Goal: Communication & Community: Answer question/provide support

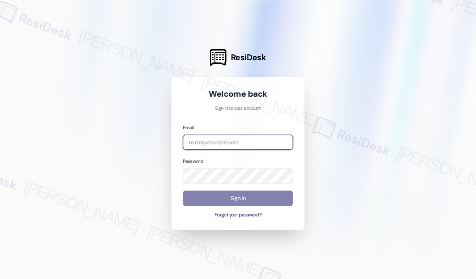
click at [255, 146] on input "email" at bounding box center [238, 142] width 110 height 15
type input "automated-surveys-park_properties-john-roy.roles@park_properties.com"
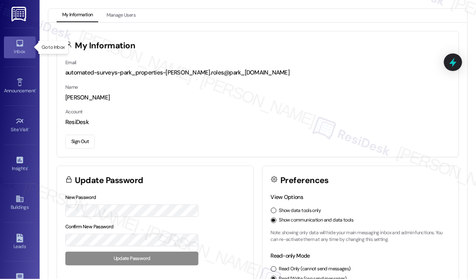
click at [23, 48] on div "Inbox" at bounding box center [20, 52] width 40 height 8
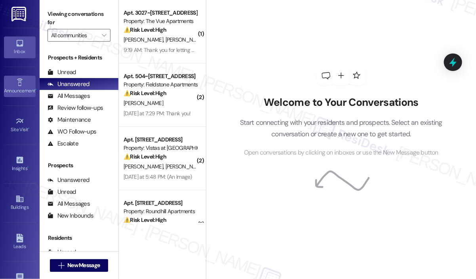
click at [24, 87] on div "Announcement •" at bounding box center [20, 91] width 40 height 8
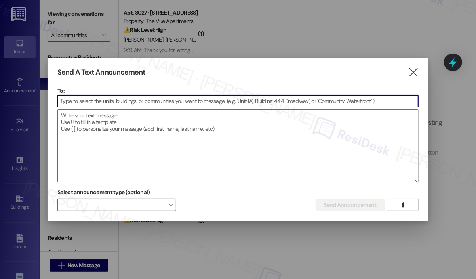
click at [143, 107] on div at bounding box center [237, 101] width 361 height 13
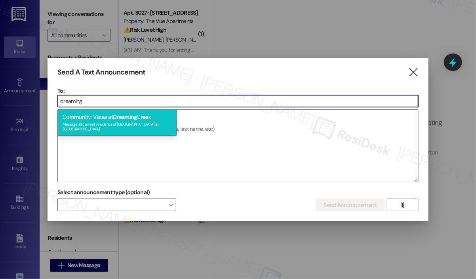
type input "dreaming"
click at [145, 118] on span "ree" at bounding box center [145, 116] width 8 height 7
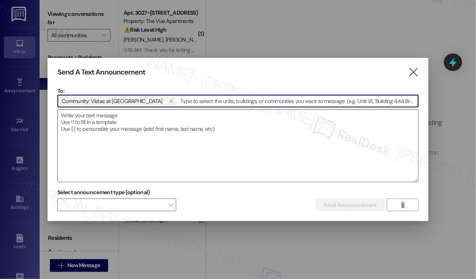
click at [146, 120] on textarea at bounding box center [238, 146] width 361 height 72
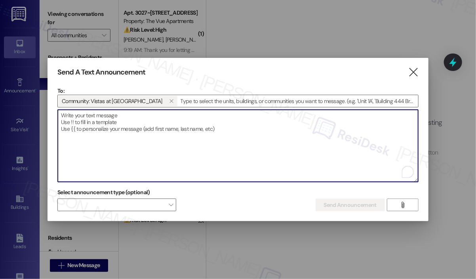
paste textarea "Hi {{first_name}}! The office will be closed most of the day today to work on b…"
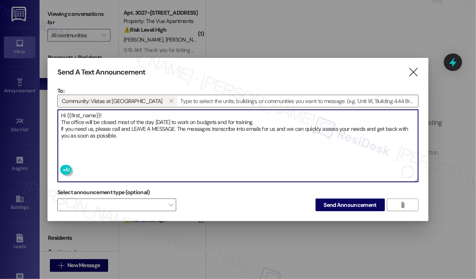
click at [147, 134] on textarea "Hi {{first_name}}! The office will be closed most of the day today to work on b…" at bounding box center [238, 146] width 361 height 72
type textarea "Hi {{first_name}}! The office will be closed most of the day today to work on b…"
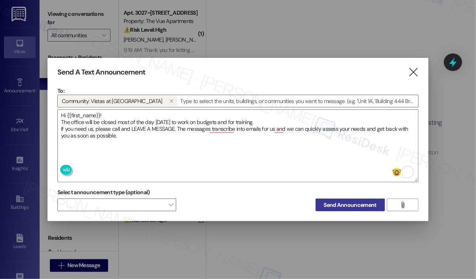
click at [367, 204] on span "Send Announcement" at bounding box center [350, 205] width 53 height 8
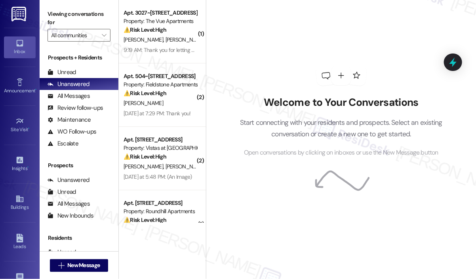
click at [337, 50] on div "Welcome to Your Conversations Start connecting with your residents and prospect…" at bounding box center [342, 111] width 238 height 223
click at [328, 48] on div "Welcome to Your Conversations Start connecting with your residents and prospect…" at bounding box center [342, 111] width 238 height 223
click at [268, 7] on div "Welcome to Your Conversations Start connecting with your residents and prospect…" at bounding box center [342, 111] width 238 height 223
click at [323, 15] on div "Welcome to Your Conversations Start connecting with your residents and prospect…" at bounding box center [342, 111] width 238 height 223
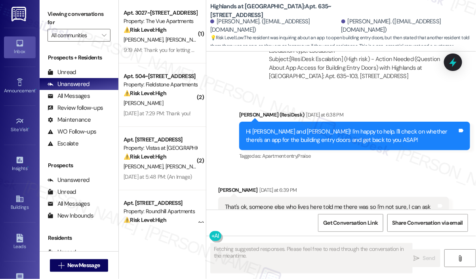
scroll to position [1187, 0]
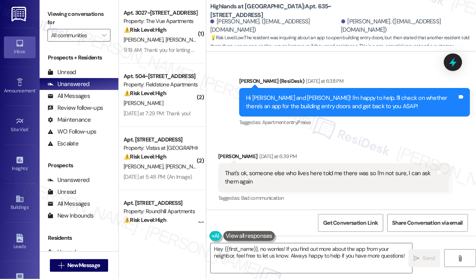
click at [323, 57] on div "Email escalation to site team Email escalation to site team [DATE] at 6:38 PM R…" at bounding box center [333, 12] width 243 height 94
click at [350, 136] on div "Received via SMS [PERSON_NAME] [DATE] at 6:39 PM That's ok, someone else who li…" at bounding box center [341, 171] width 270 height 75
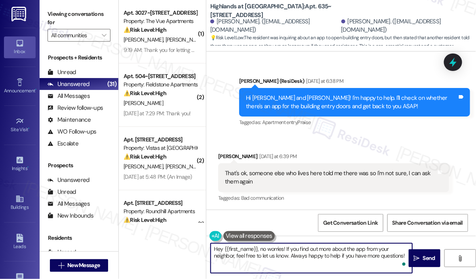
drag, startPoint x: 405, startPoint y: 254, endPoint x: 365, endPoint y: 253, distance: 39.6
click at [365, 253] on textarea "Hey {{first_name}}, no worries! If you find out more about the app from your ne…" at bounding box center [312, 258] width 202 height 30
click at [261, 245] on textarea "Hey {{first_name}}, no worries! If you find out more about the app from your ne…" at bounding box center [312, 258] width 202 height 30
click at [258, 250] on textarea "Hey {{first_name}}, no worries! If you find out more about the app from your ne…" at bounding box center [312, 258] width 202 height 30
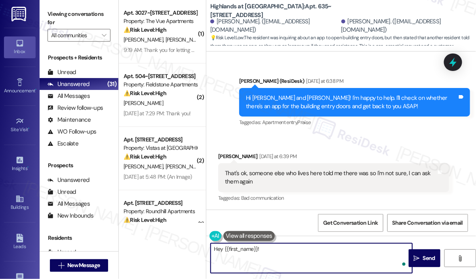
paste textarea "The site team wanted to let you know that there is a STRATIS app you can use to…"
type textarea "Hey {{first_name}}! The site team wanted to let you know that there is a STRATI…"
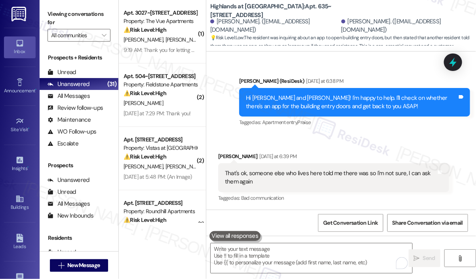
click at [357, 133] on div "Sent via SMS [PERSON_NAME] (ResiDesk) [DATE] at 6:38 PM Hi [PERSON_NAME] and [P…" at bounding box center [354, 102] width 243 height 63
click at [314, 131] on div "Sent via SMS [PERSON_NAME] (ResiDesk) [DATE] at 6:38 PM Hi [PERSON_NAME] and [P…" at bounding box center [354, 102] width 243 height 63
